Goal: Task Accomplishment & Management: Manage account settings

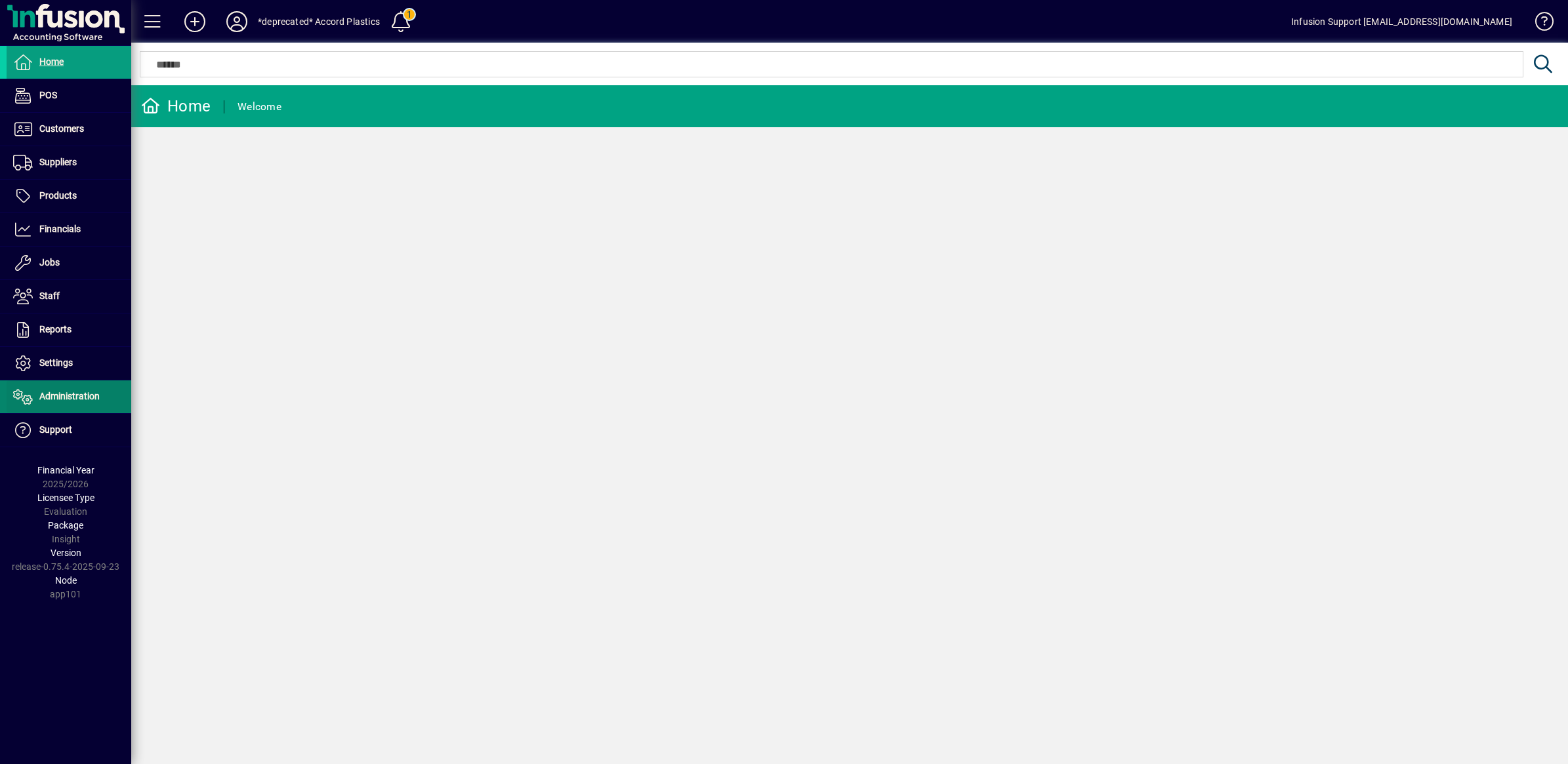
click at [56, 394] on span "Administration" at bounding box center [69, 396] width 60 height 11
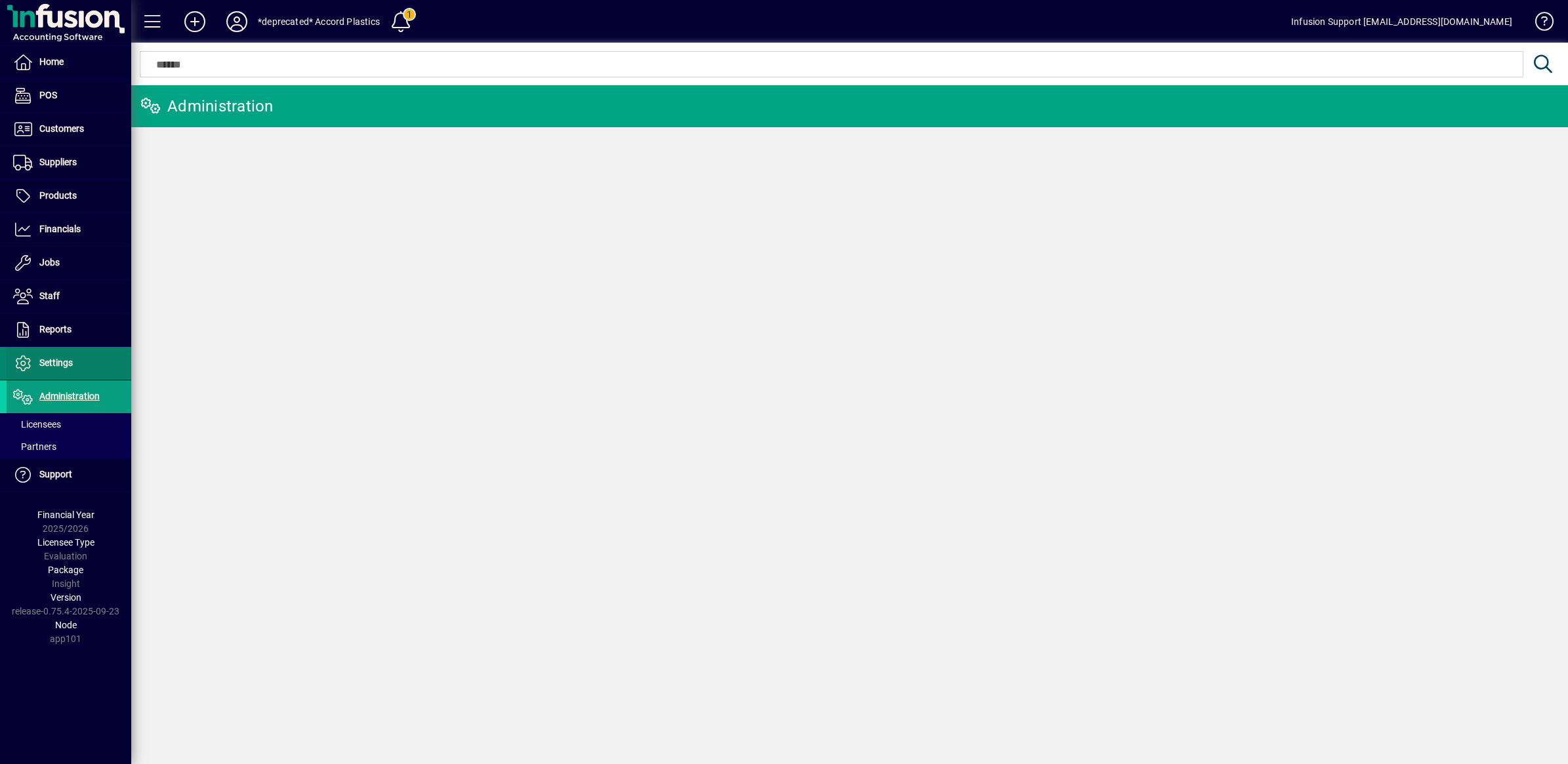
click at [60, 365] on span "Settings" at bounding box center [56, 362] width 34 height 11
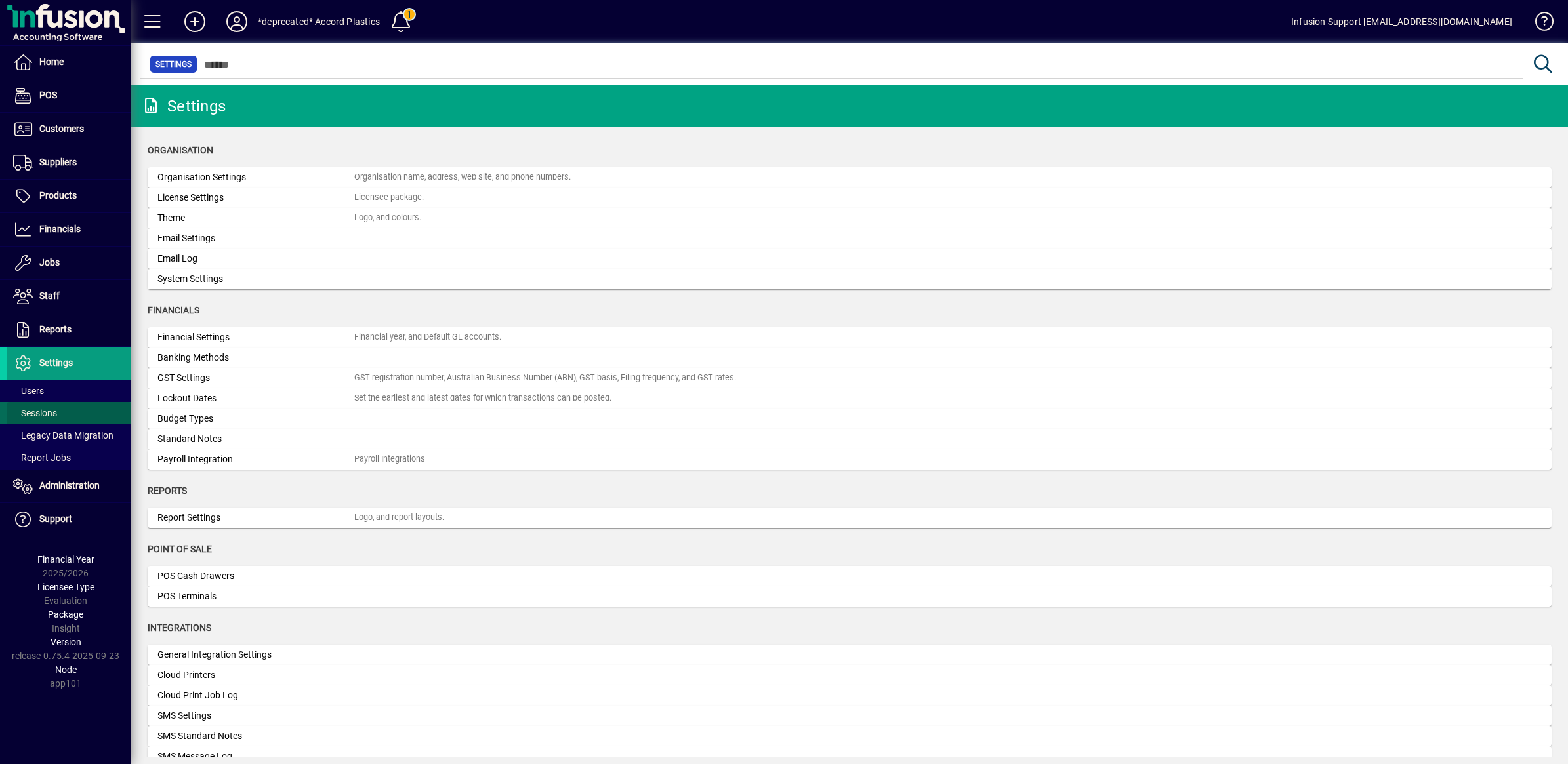
click at [53, 413] on span "Sessions" at bounding box center [35, 412] width 44 height 11
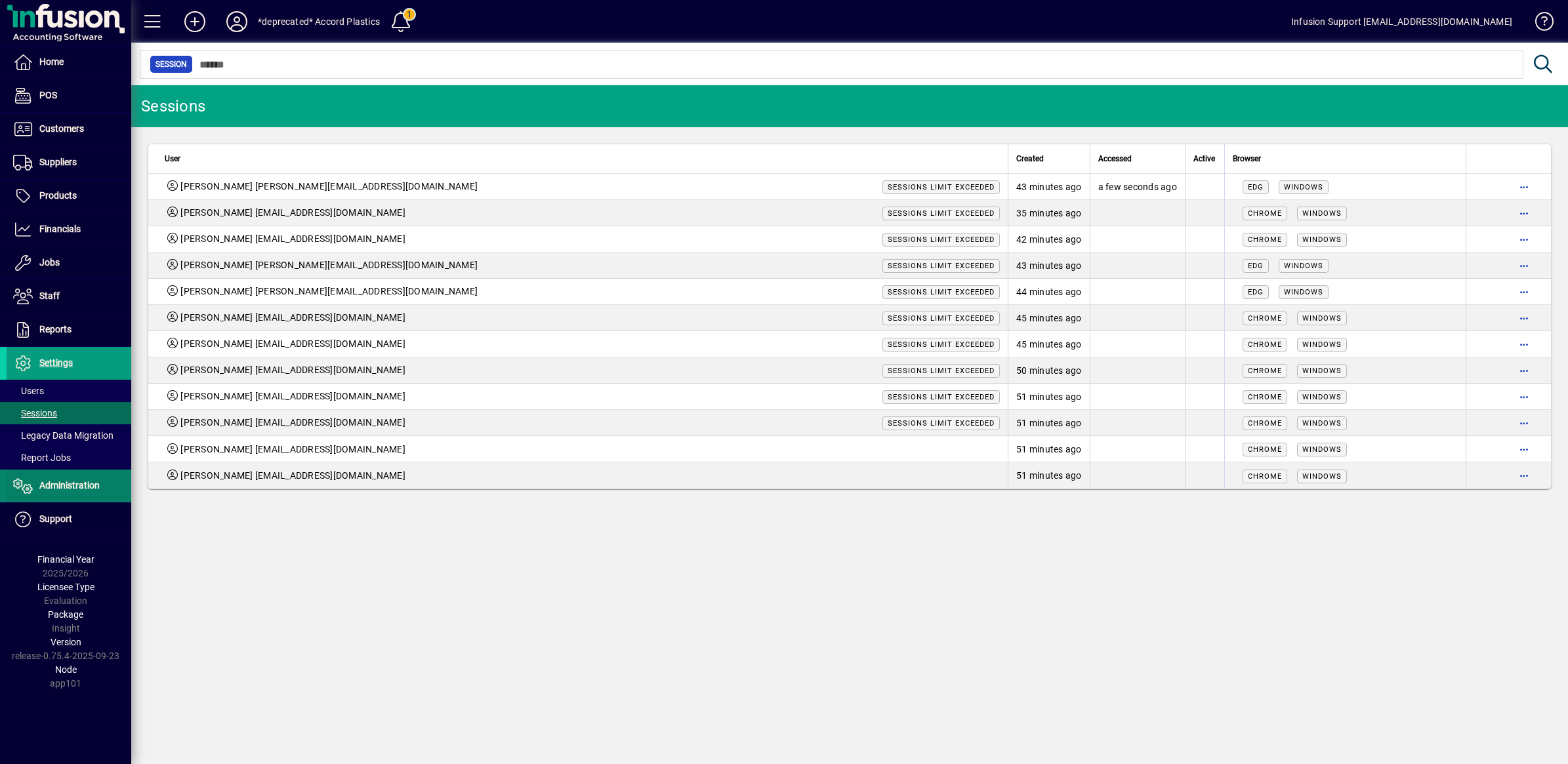
click at [59, 489] on span "Administration" at bounding box center [69, 485] width 60 height 11
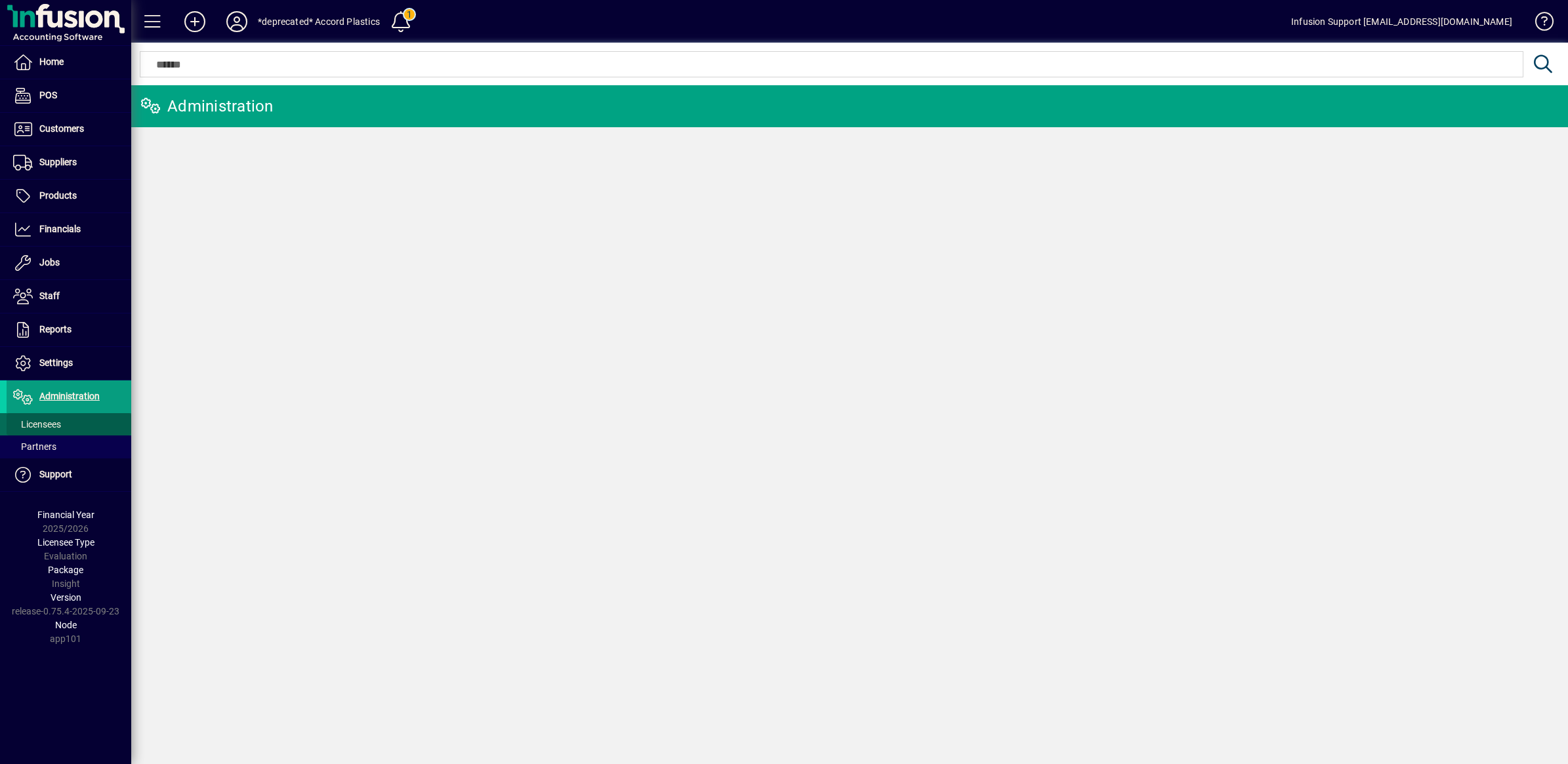
click at [43, 424] on span "Licensees" at bounding box center [37, 424] width 48 height 11
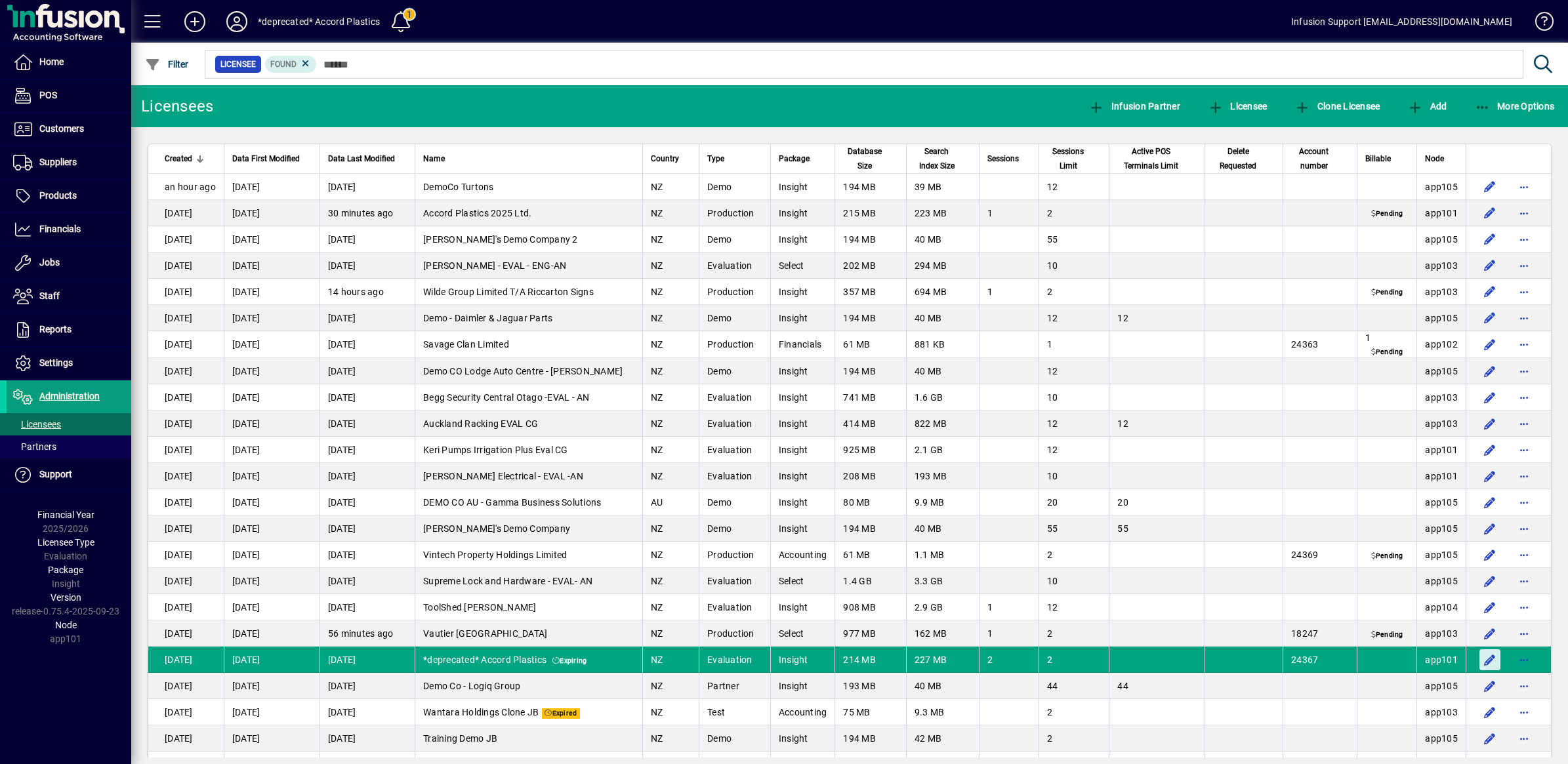
drag, startPoint x: 1473, startPoint y: 663, endPoint x: 546, endPoint y: 406, distance: 962.0
click at [1474, 663] on span "button" at bounding box center [1490, 659] width 32 height 32
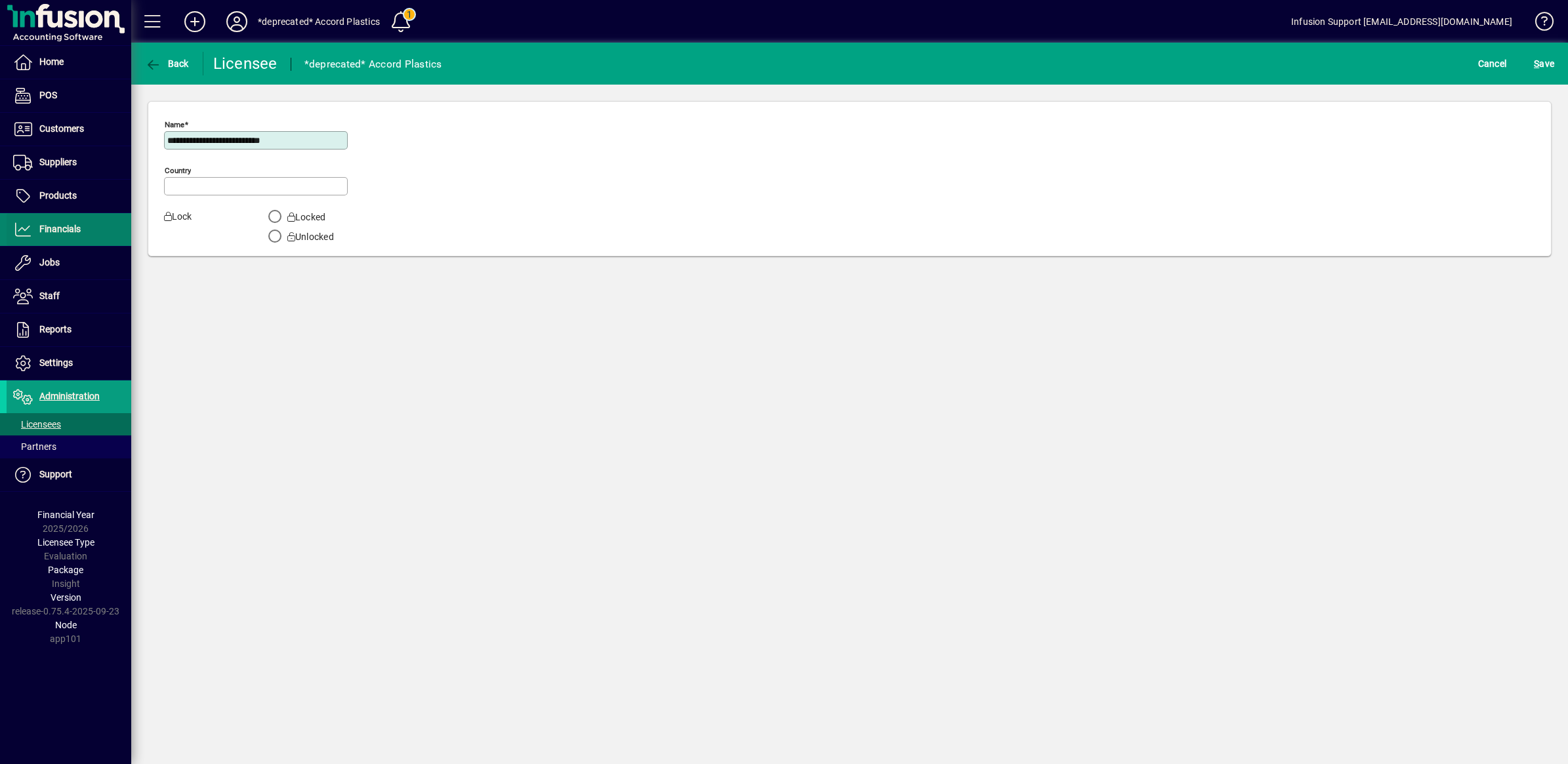
type input "**********"
click at [64, 362] on span "Settings" at bounding box center [56, 362] width 34 height 11
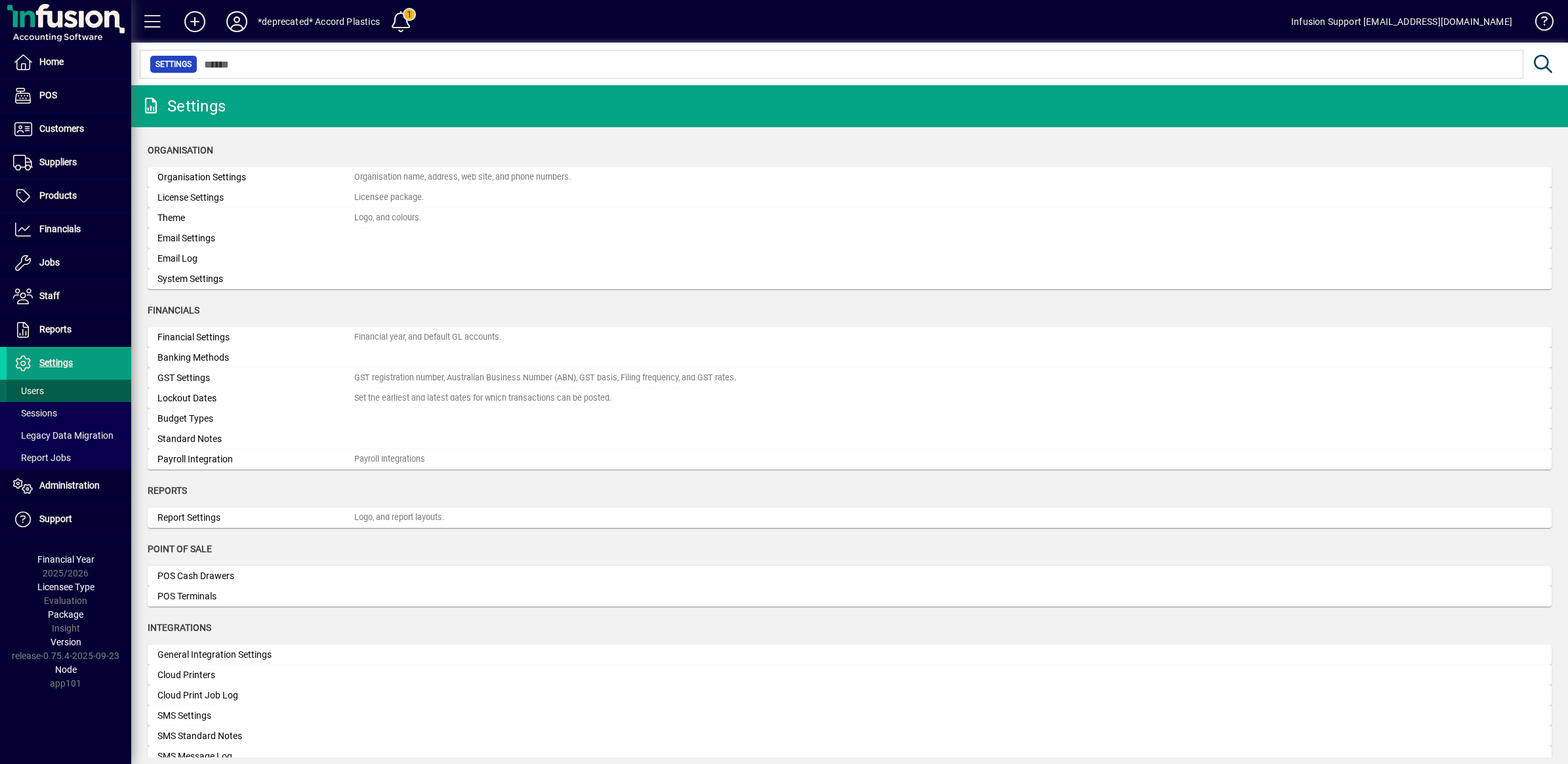
click at [38, 390] on span "Users" at bounding box center [29, 390] width 31 height 11
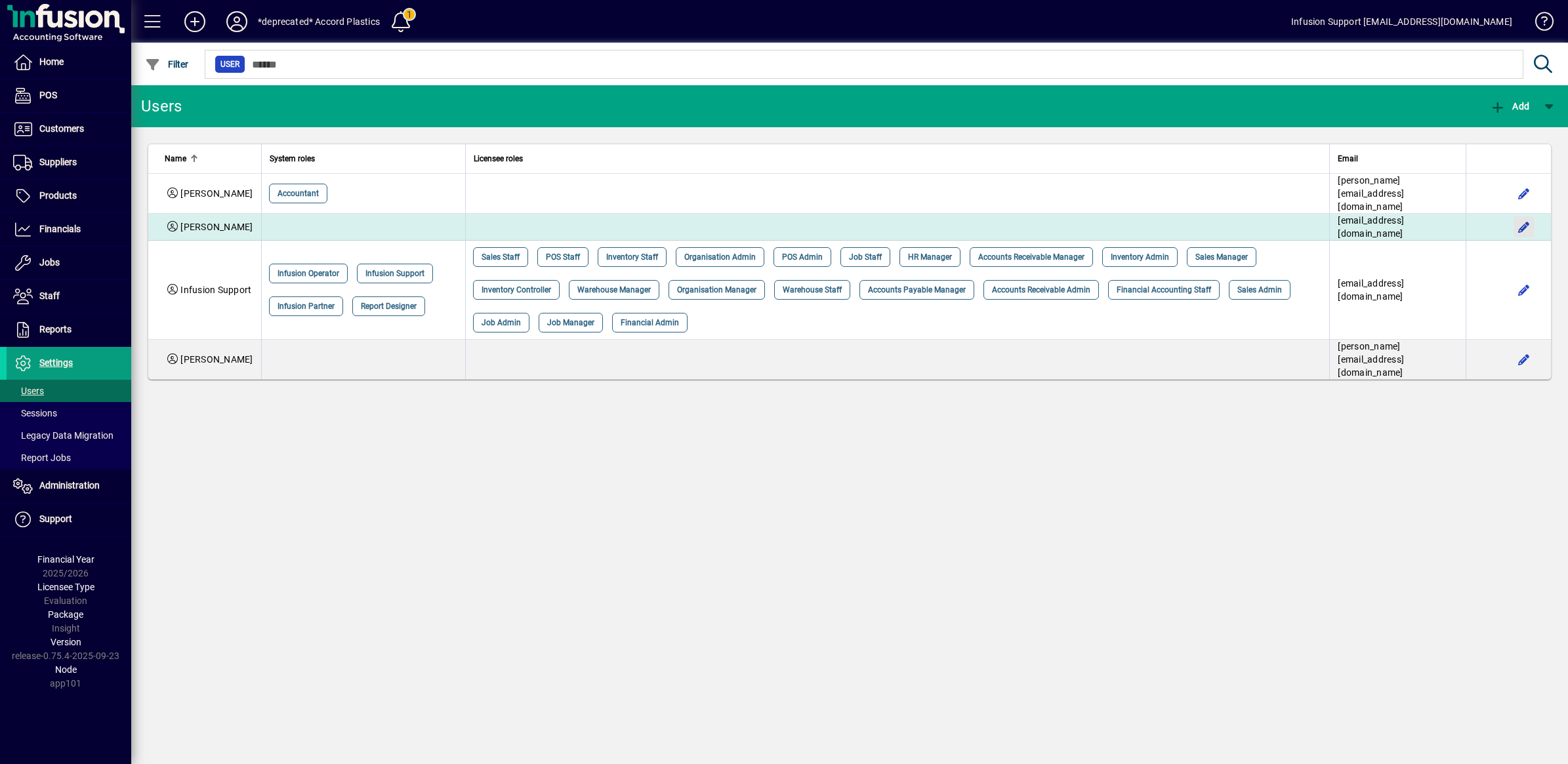
click at [1523, 217] on span "button" at bounding box center [1523, 226] width 32 height 32
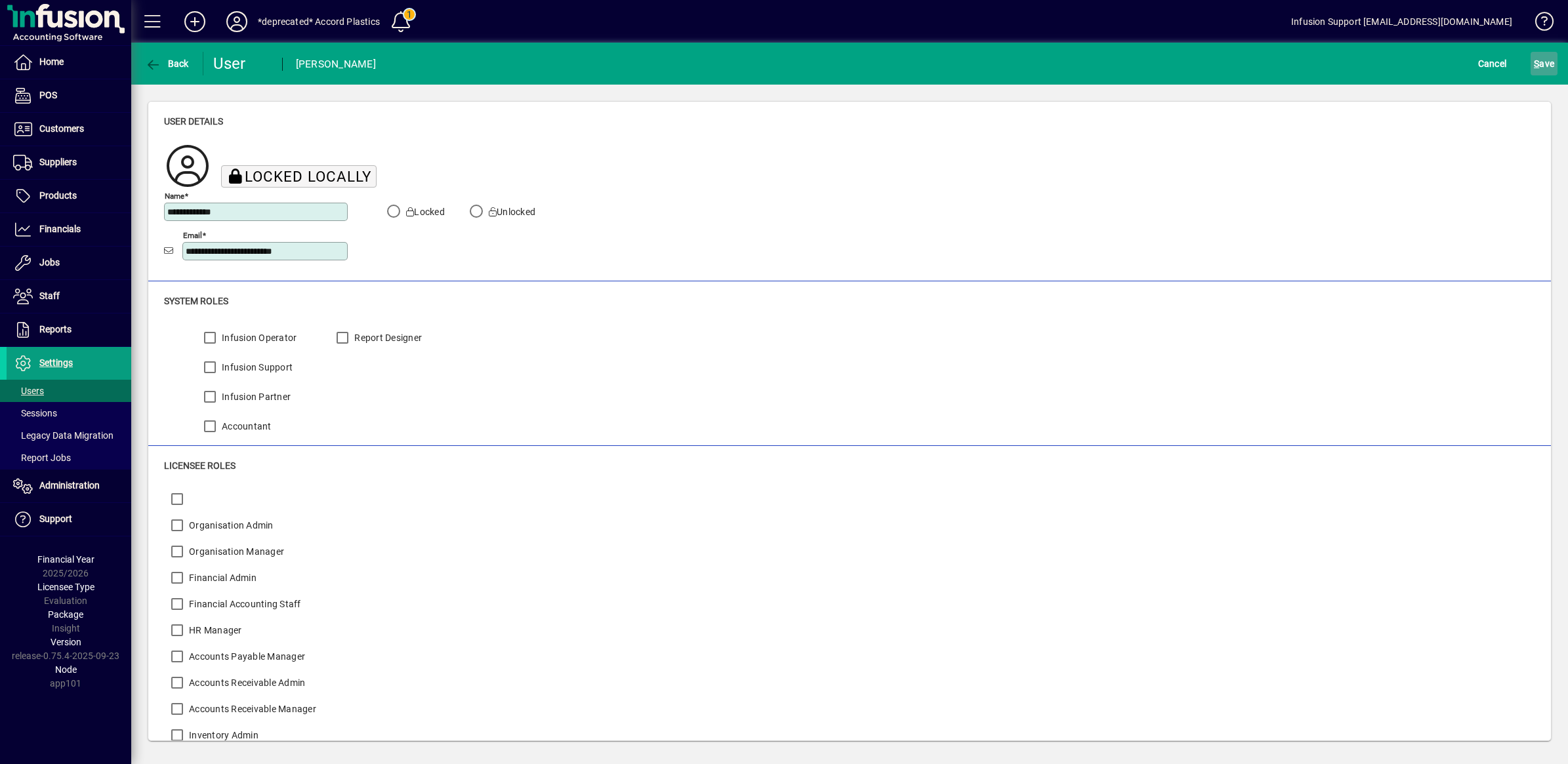
click at [1536, 63] on span "S" at bounding box center [1536, 63] width 5 height 11
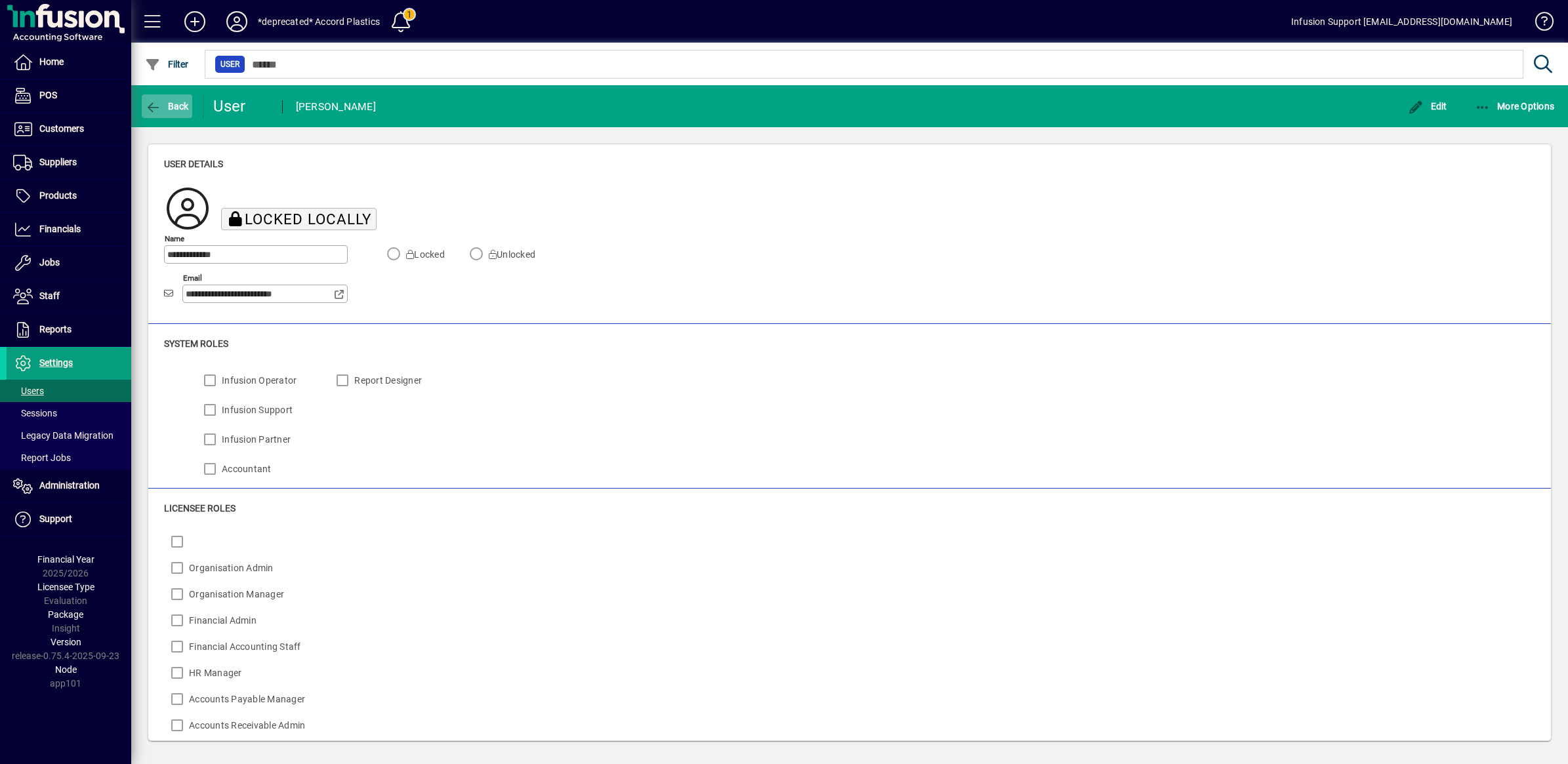
click at [161, 104] on span "Back" at bounding box center [167, 106] width 44 height 11
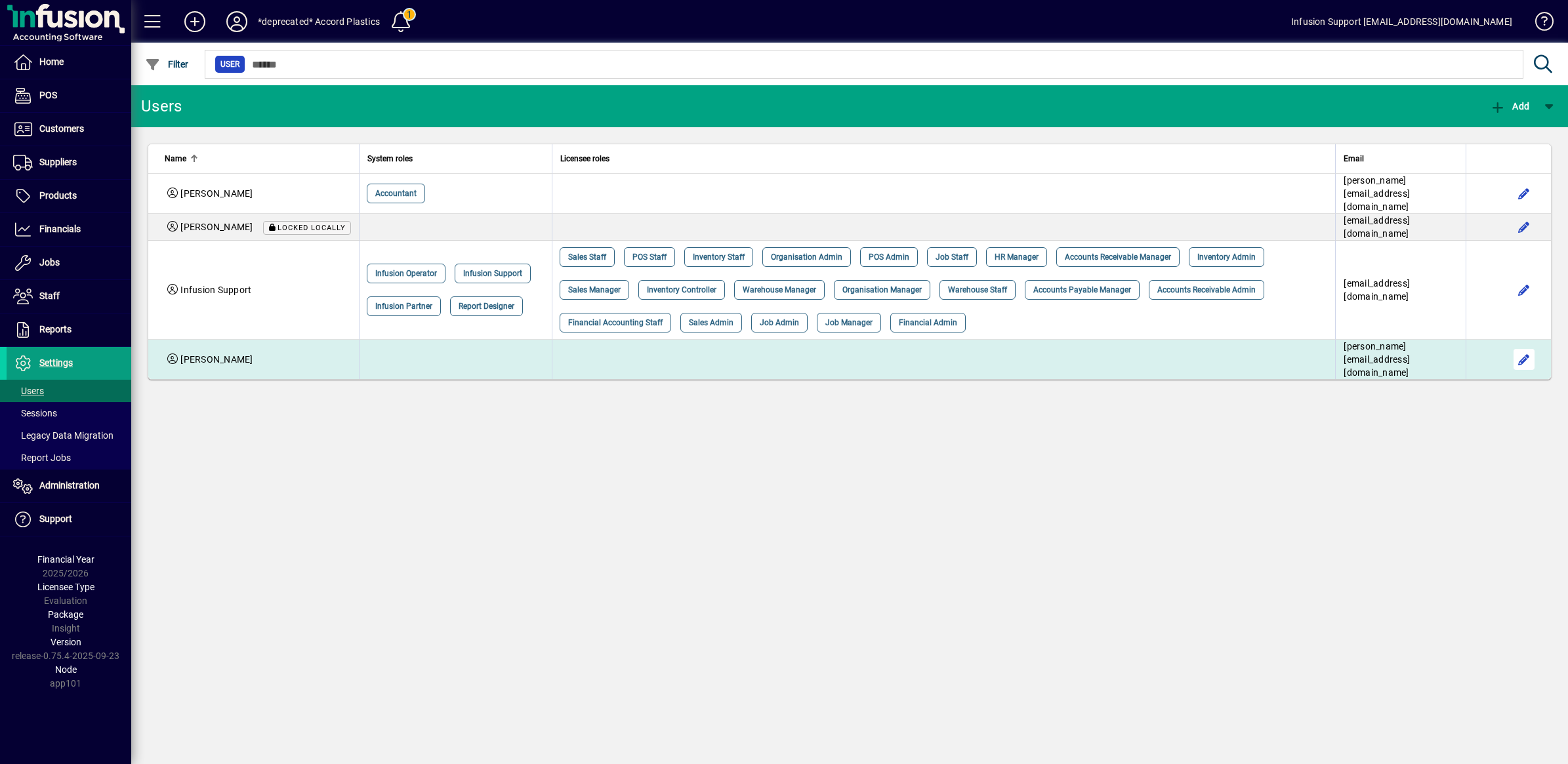
click at [1520, 349] on span "button" at bounding box center [1523, 359] width 32 height 32
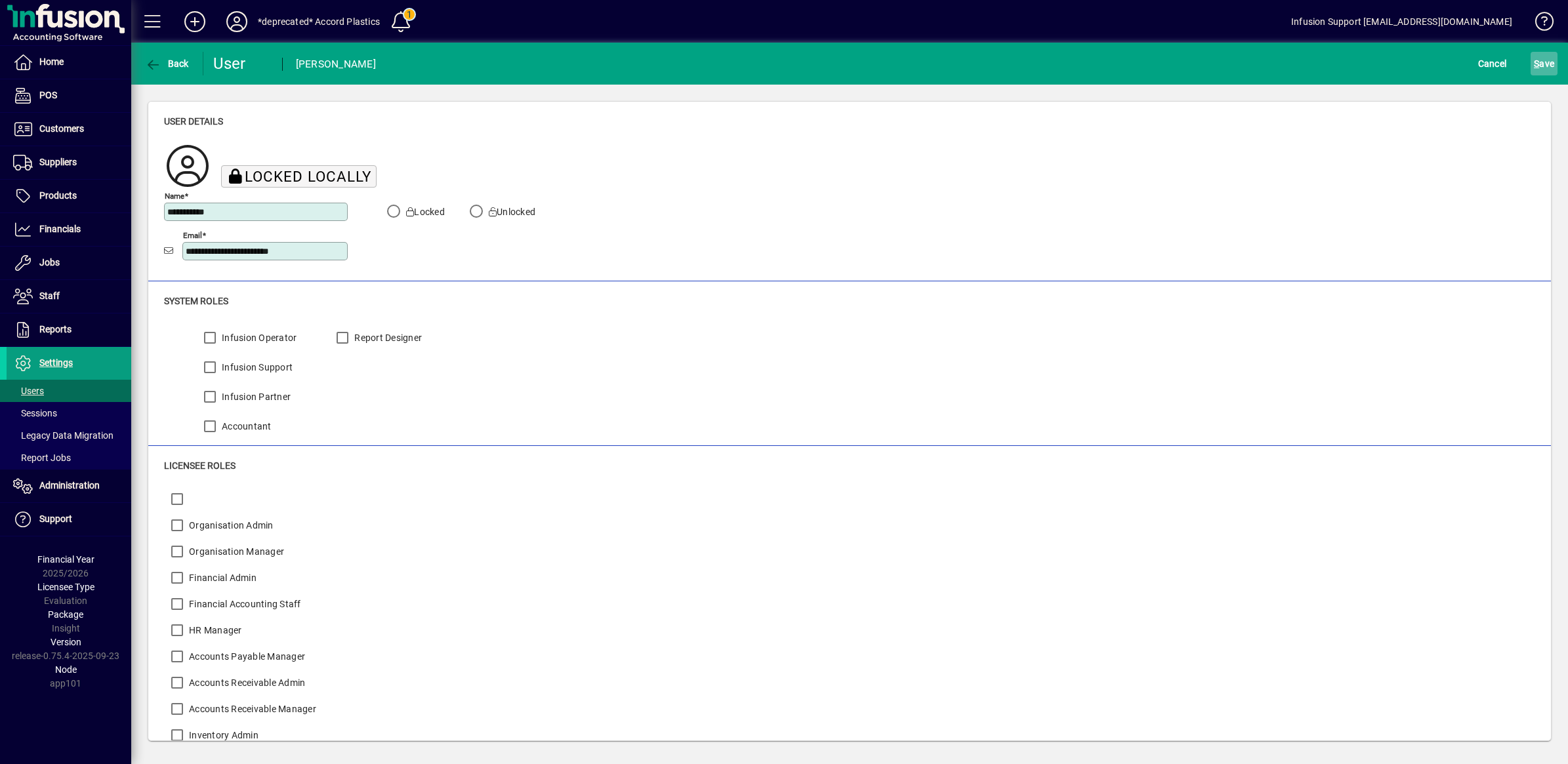
click at [1542, 66] on span "S ave" at bounding box center [1543, 64] width 20 height 21
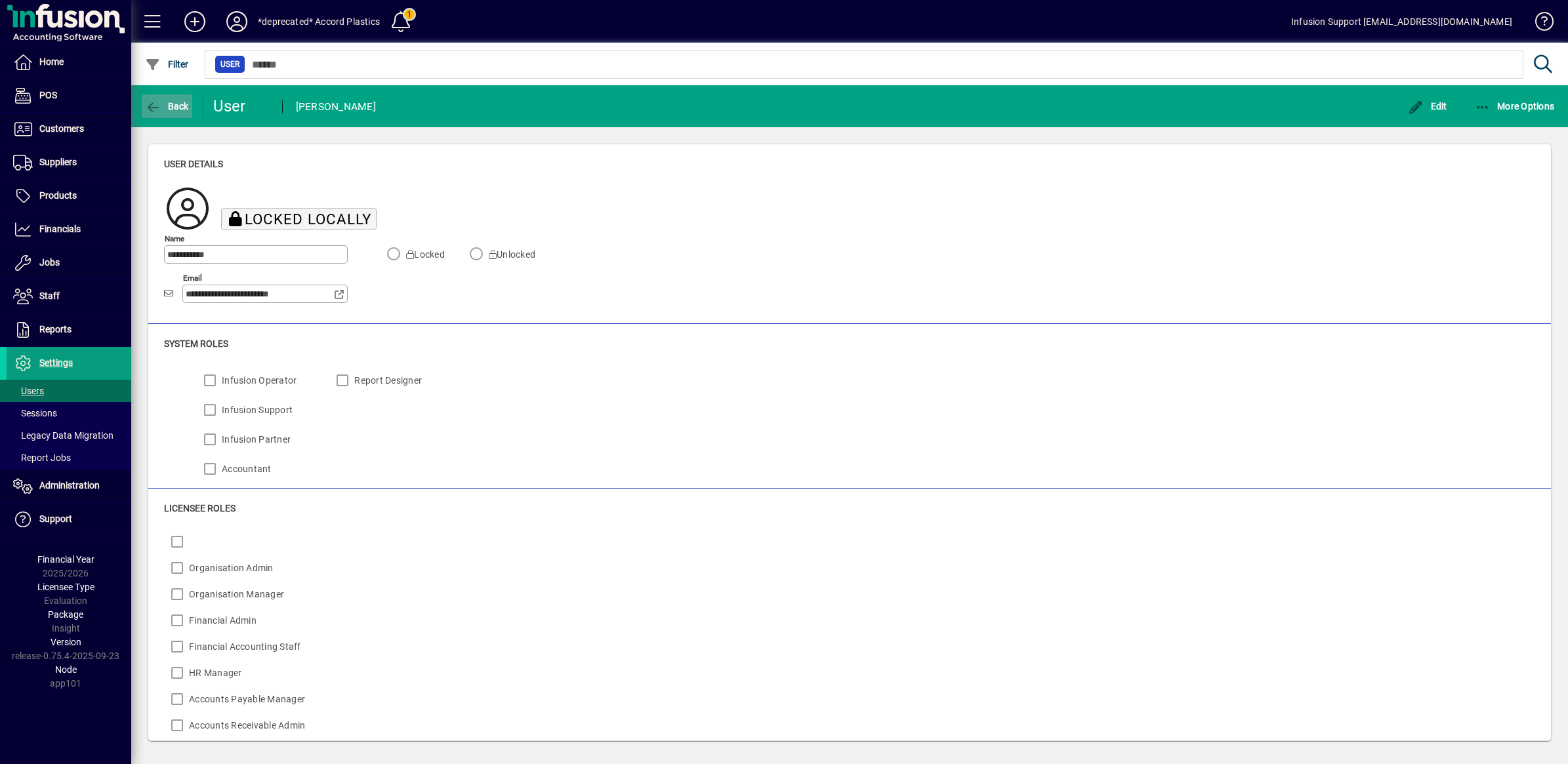
click at [159, 108] on icon "button" at bounding box center [153, 107] width 16 height 13
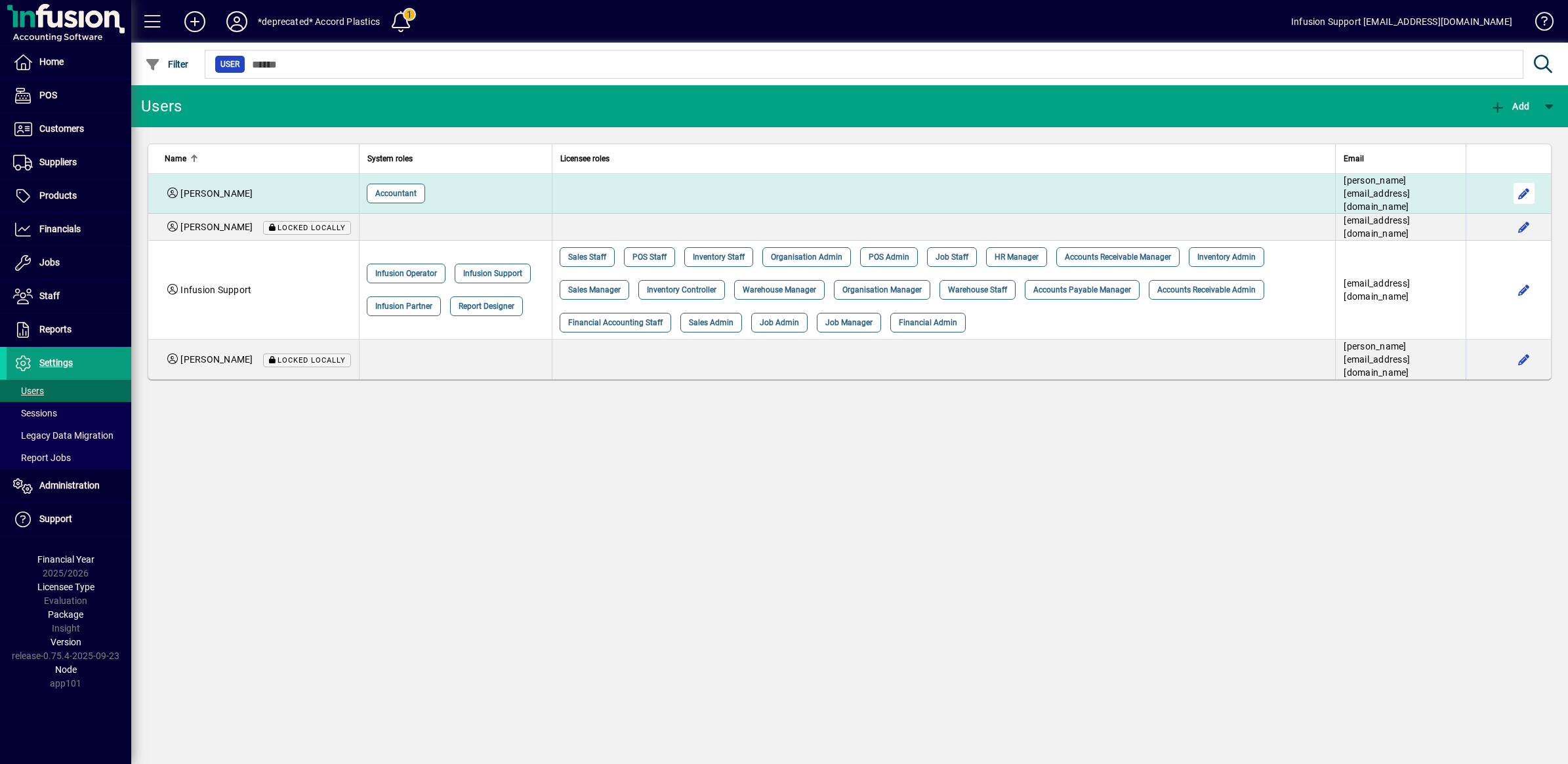
click at [1519, 188] on span "button" at bounding box center [1523, 193] width 32 height 32
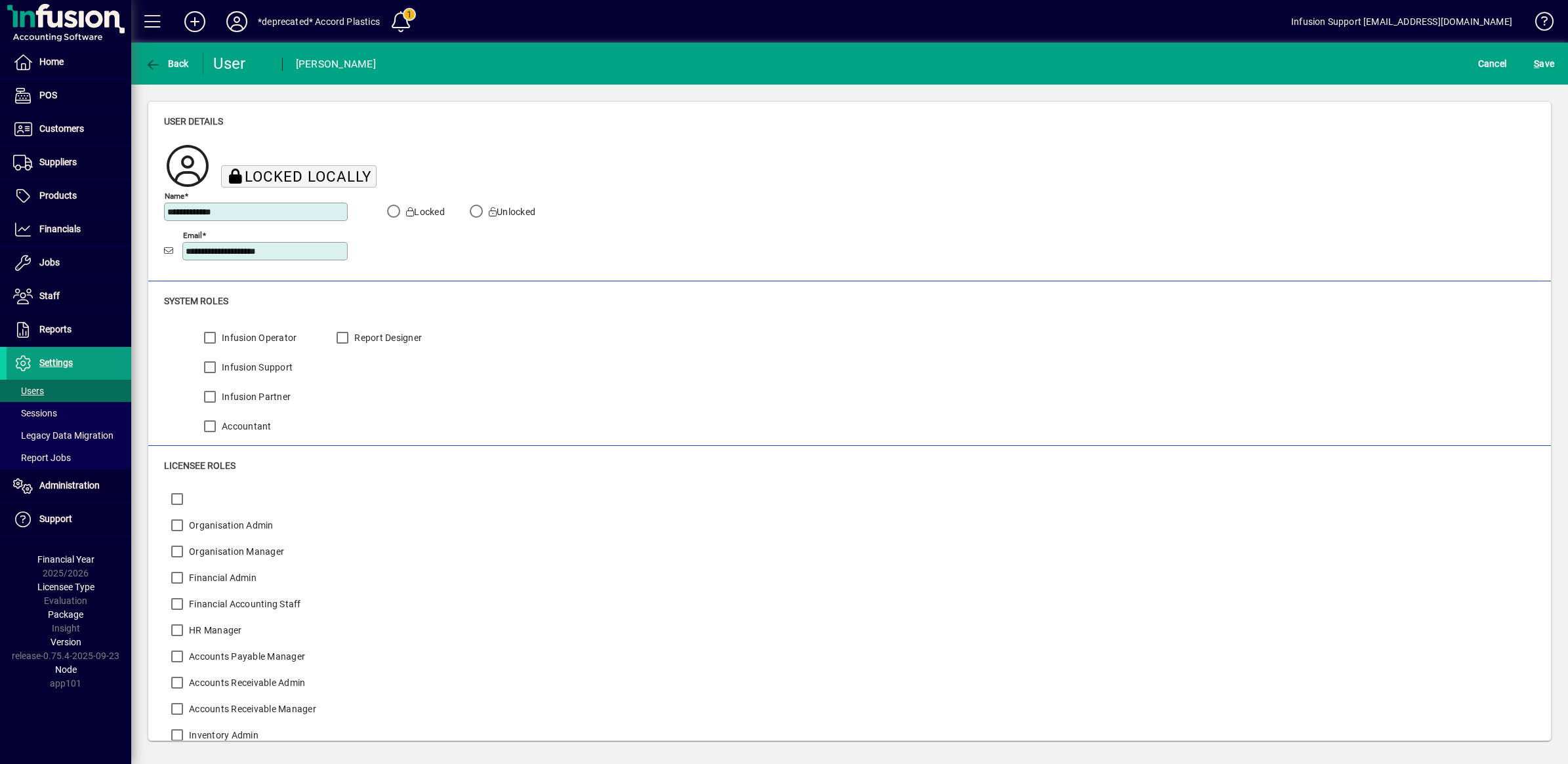
click at [1529, 60] on div "S ave" at bounding box center [1543, 64] width 48 height 24
